Goal: Communication & Community: Answer question/provide support

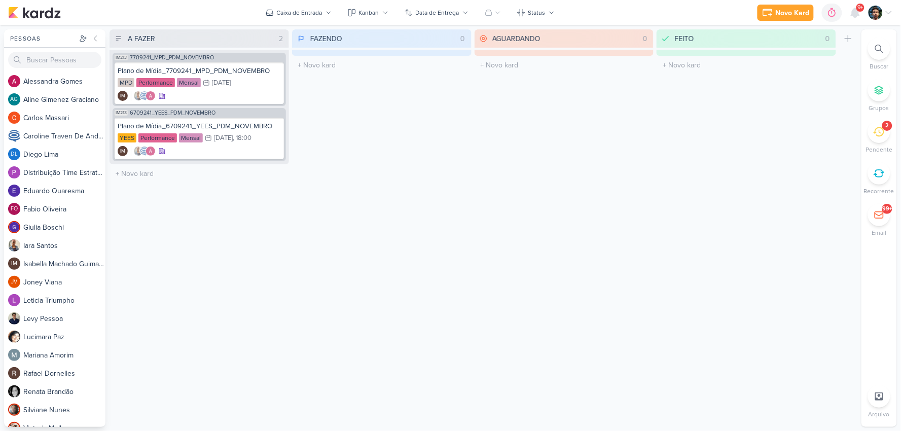
click at [868, 134] on li "2 [GEOGRAPHIC_DATA]" at bounding box center [880, 137] width 36 height 33
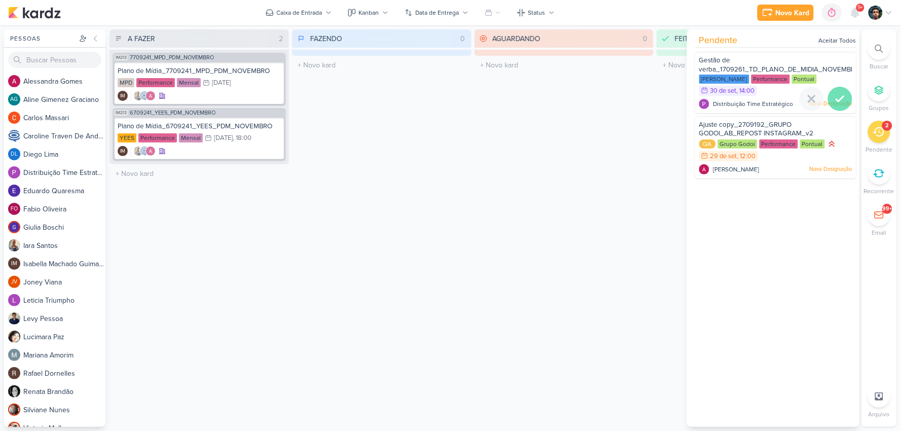
click at [840, 94] on icon at bounding box center [840, 99] width 12 height 12
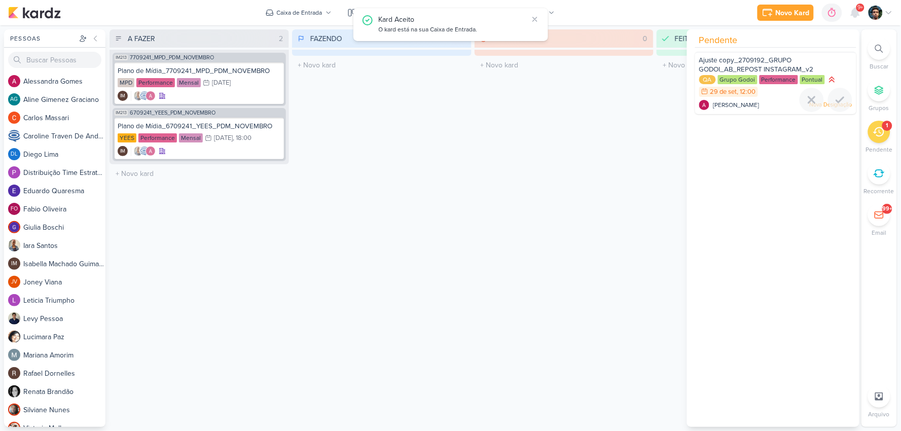
click at [840, 95] on icon at bounding box center [840, 100] width 12 height 12
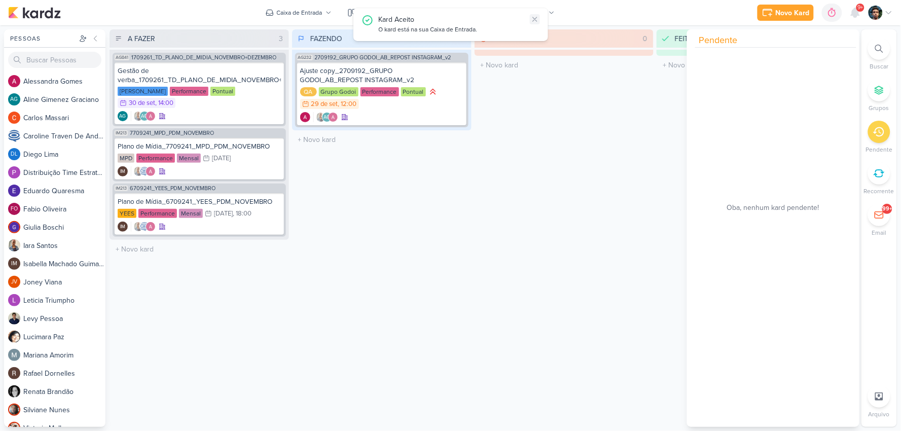
click at [539, 17] on button at bounding box center [535, 19] width 10 height 10
click at [455, 70] on icon at bounding box center [456, 73] width 5 height 6
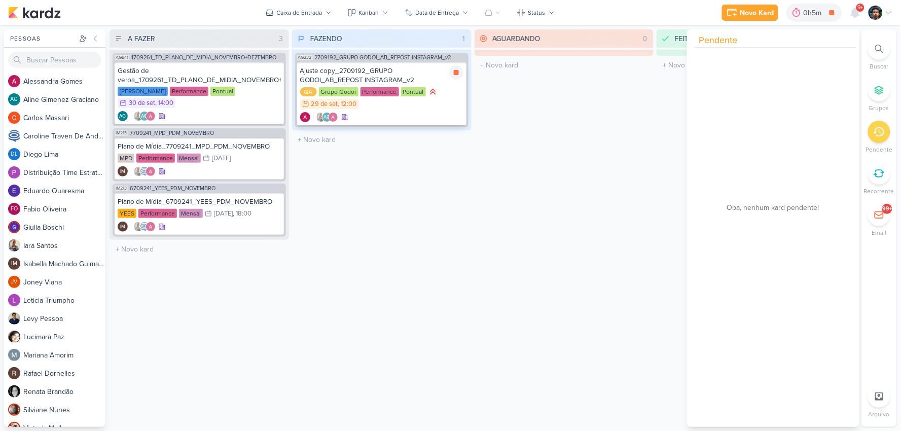
click at [383, 110] on div "Ajuste copy_2709192_GRUPO GODOI_AB_REPOST INSTAGRAM_v2 QA Grupo Godoi Performan…" at bounding box center [381, 93] width 169 height 63
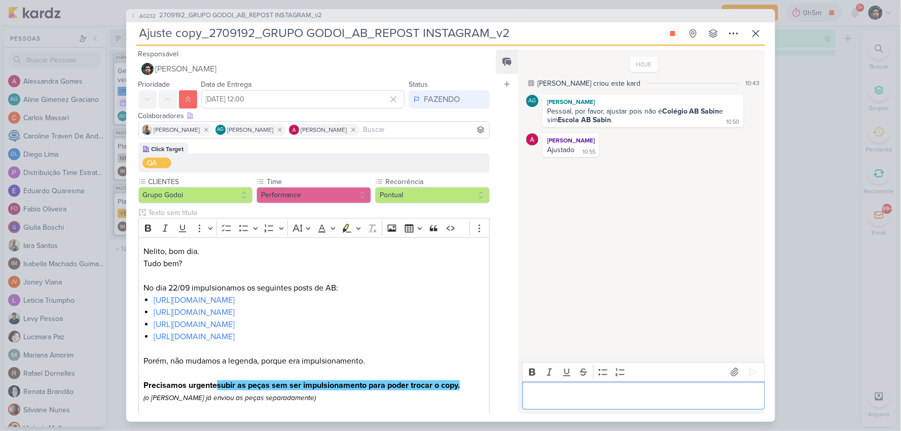
click at [586, 402] on div "Editor editing area: main" at bounding box center [643, 396] width 242 height 28
click at [751, 372] on icon at bounding box center [753, 372] width 10 height 10
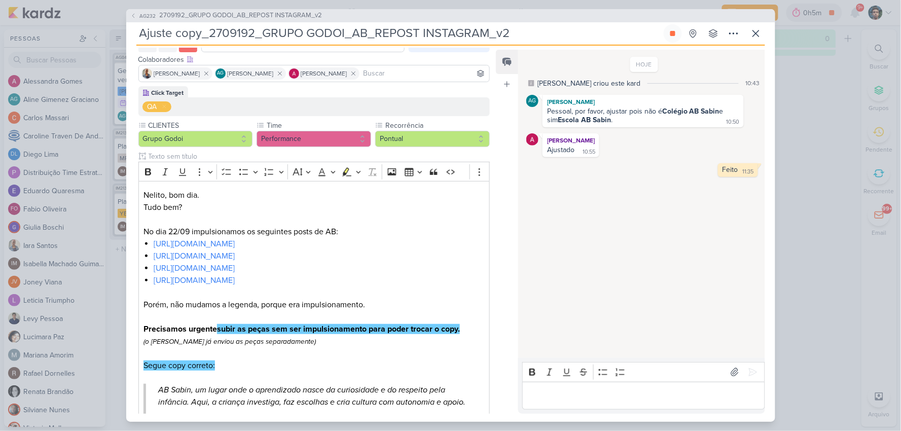
drag, startPoint x: 615, startPoint y: 124, endPoint x: 559, endPoint y: 123, distance: 55.8
click at [559, 123] on div "Pessoal, por favor, ajustar pois não é Colégio AB Sabin e sim Escola AB Sabin .…" at bounding box center [643, 116] width 197 height 18
click at [565, 124] on strong "Escola AB Sabin" at bounding box center [584, 120] width 53 height 9
drag, startPoint x: 560, startPoint y: 122, endPoint x: 621, endPoint y: 117, distance: 60.5
click at [621, 117] on div "Pessoal, por favor, ajustar pois não é Colégio AB Sabin e sim Escola AB Sabin .…" at bounding box center [643, 116] width 197 height 18
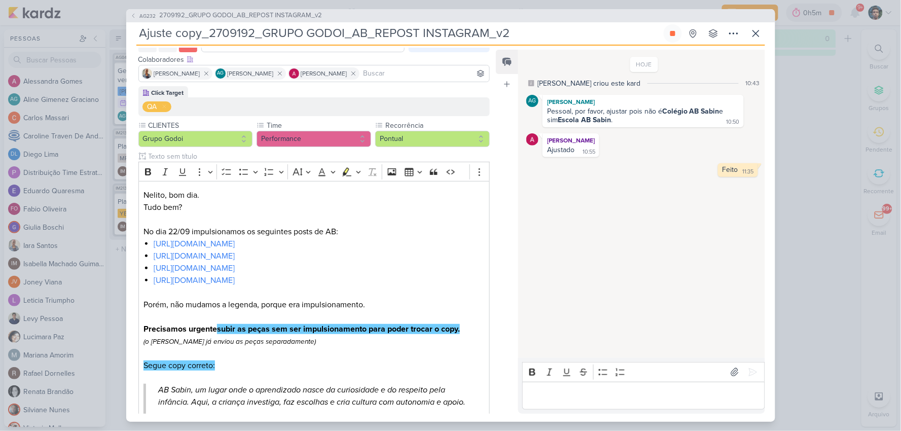
click at [618, 121] on div "Pessoal, por favor, ajustar pois não é Colégio AB Sabin e sim Escola AB Sabin .…" at bounding box center [643, 116] width 197 height 18
drag, startPoint x: 612, startPoint y: 122, endPoint x: 560, endPoint y: 121, distance: 51.8
click at [560, 121] on div "Pessoal, por favor, ajustar pois não é Colégio AB Sabin e sim Escola AB Sabin ." at bounding box center [636, 115] width 179 height 17
copy strong "Escola AB Sabin"
click at [678, 37] on button at bounding box center [673, 33] width 18 height 18
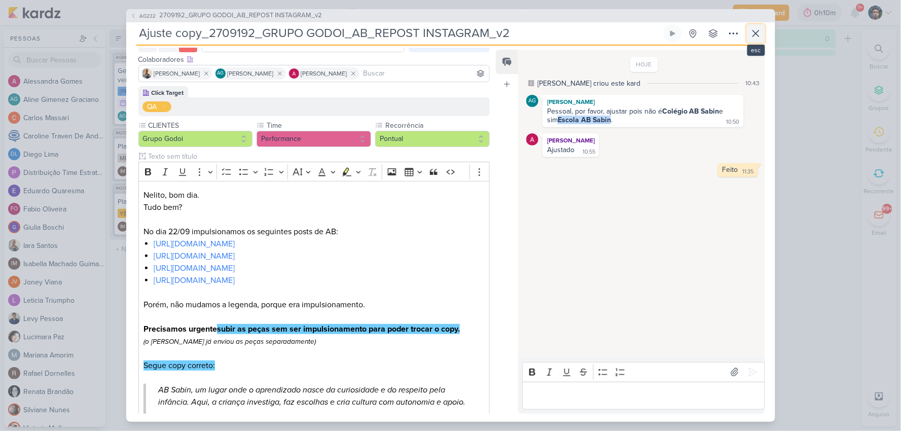
click at [754, 36] on icon at bounding box center [756, 33] width 6 height 6
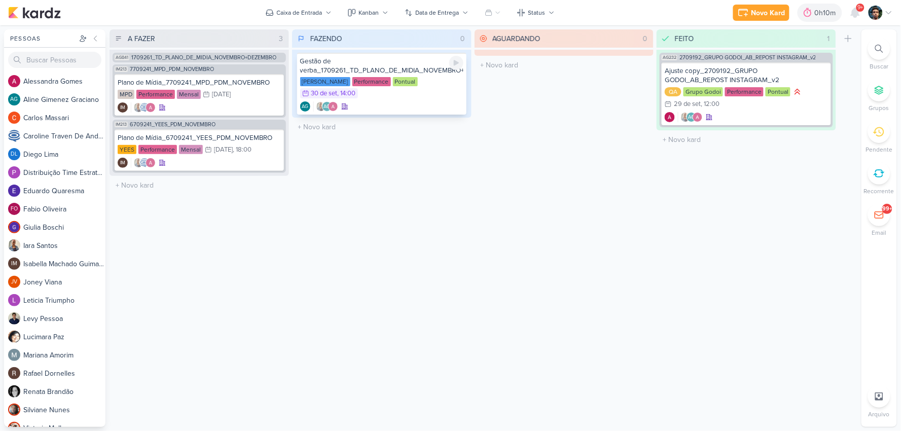
click at [395, 99] on div "Gestão de verba_1709261_TD_PLANO_DE_MIDIA_NOVEMBRO+DEZEMBRO [PERSON_NAME] Perfo…" at bounding box center [381, 84] width 169 height 62
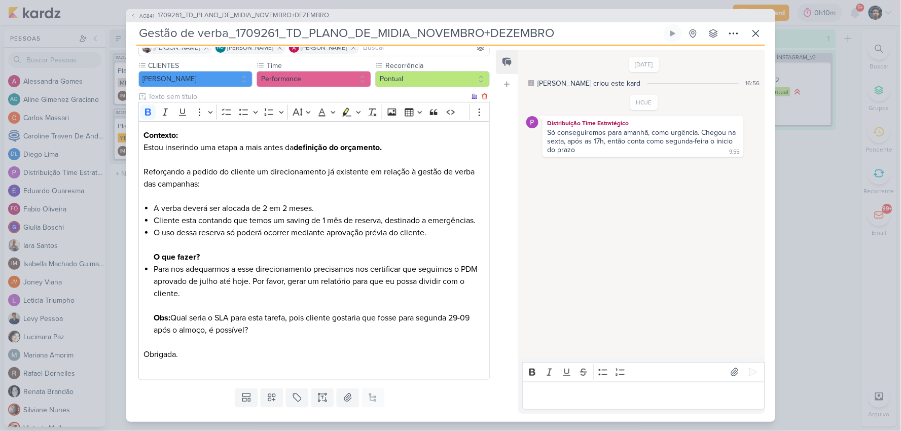
scroll to position [105, 0]
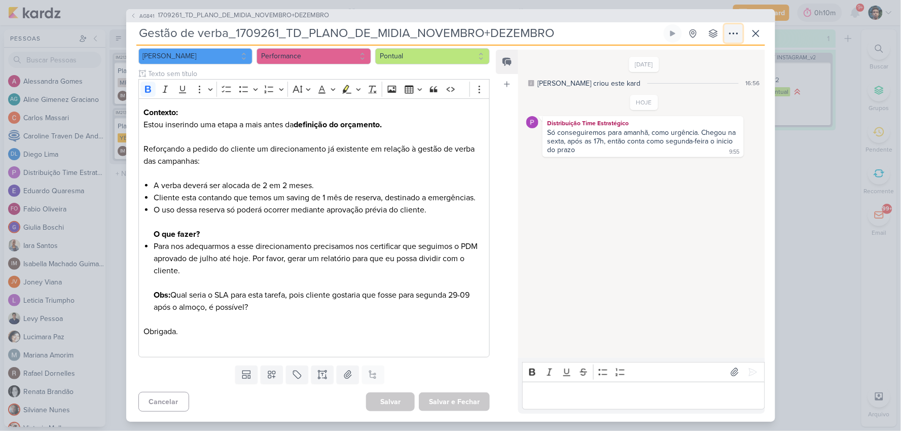
click at [730, 36] on icon at bounding box center [734, 33] width 12 height 12
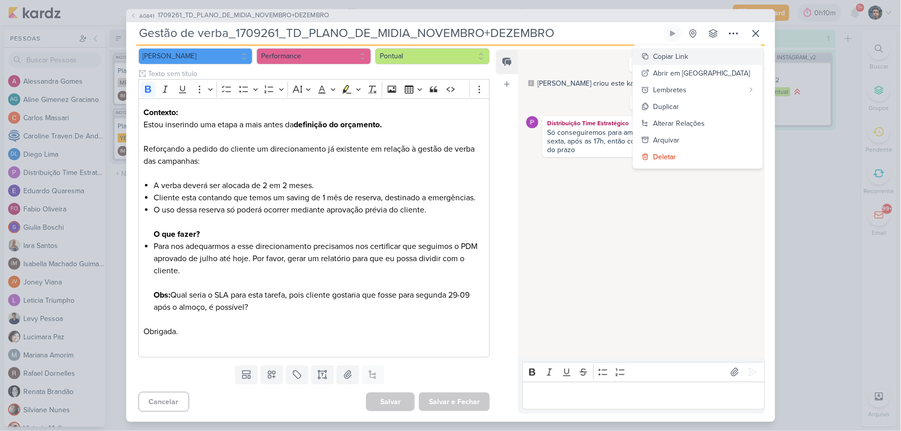
click at [689, 57] on div "Copiar Link" at bounding box center [671, 56] width 35 height 11
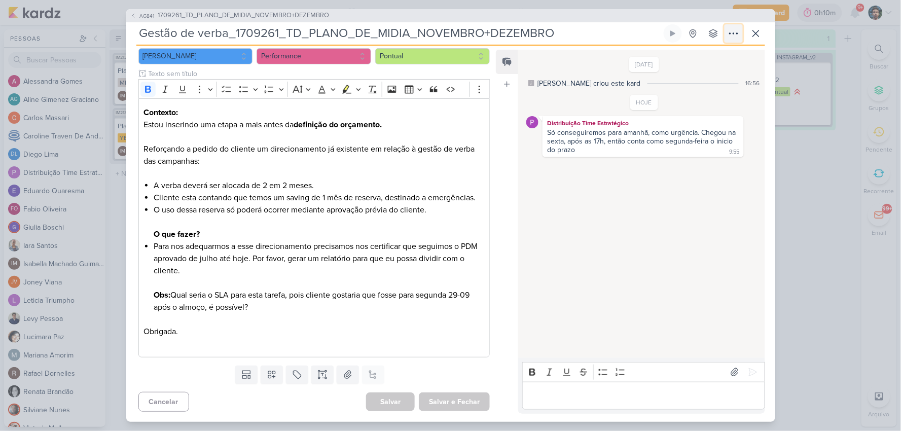
click at [728, 33] on icon at bounding box center [734, 33] width 12 height 12
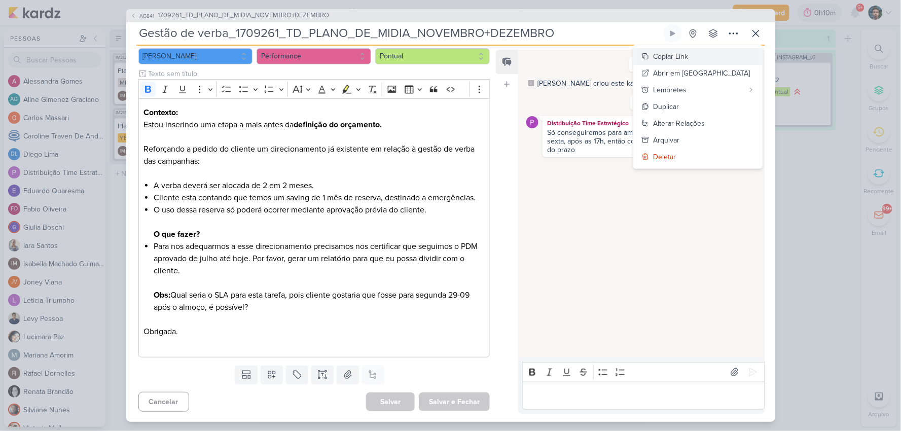
click at [689, 53] on div "Copiar Link" at bounding box center [671, 56] width 35 height 11
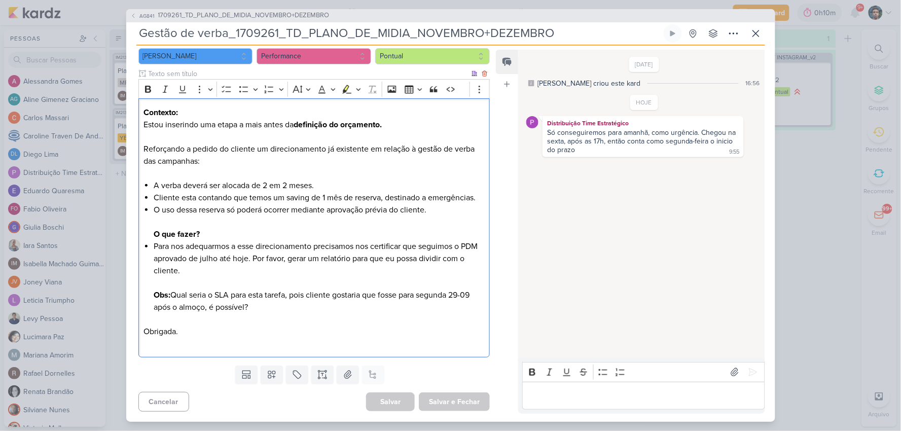
click at [381, 315] on p "Obrigada." at bounding box center [314, 325] width 341 height 24
click at [672, 26] on button at bounding box center [673, 33] width 18 height 18
